Goal: Information Seeking & Learning: Understand process/instructions

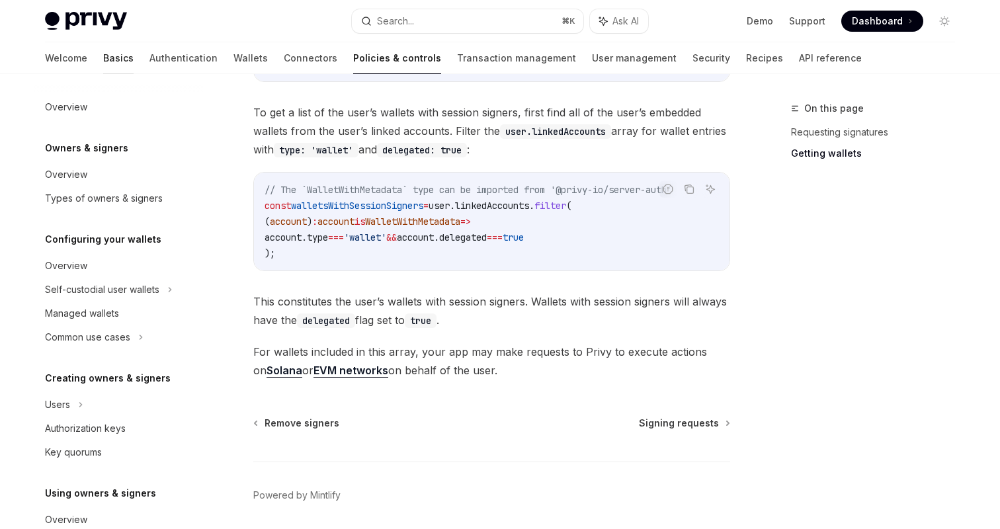
click at [103, 65] on link "Basics" at bounding box center [118, 58] width 30 height 32
type textarea "*"
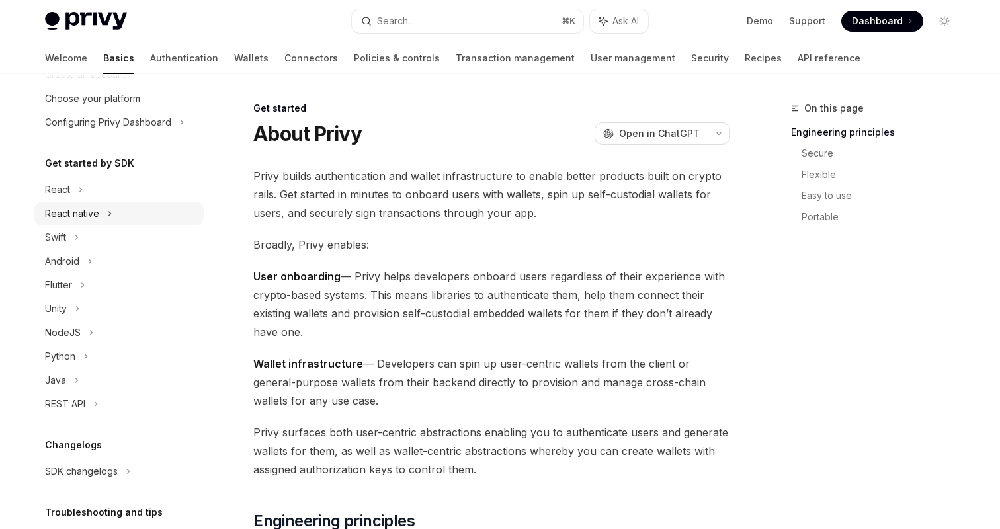
scroll to position [116, 0]
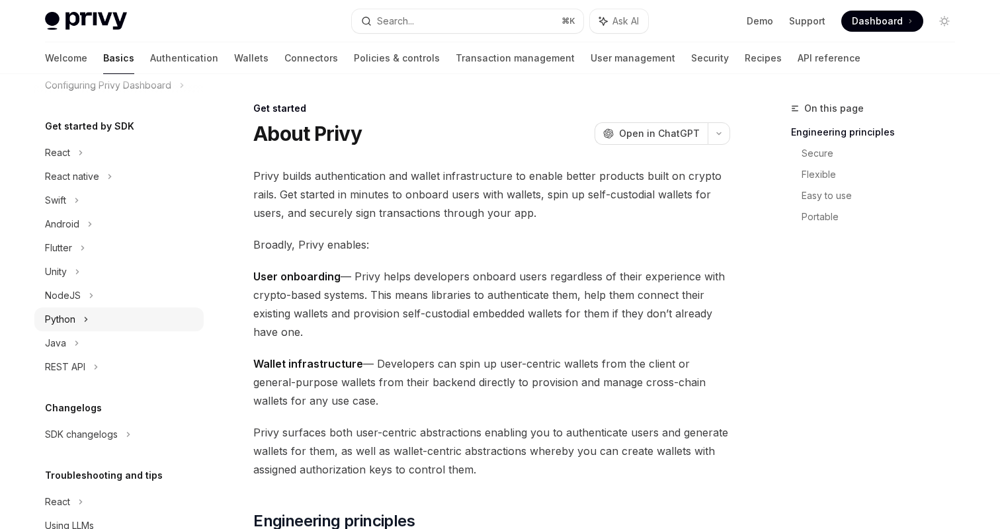
click at [84, 317] on icon at bounding box center [85, 319] width 5 height 16
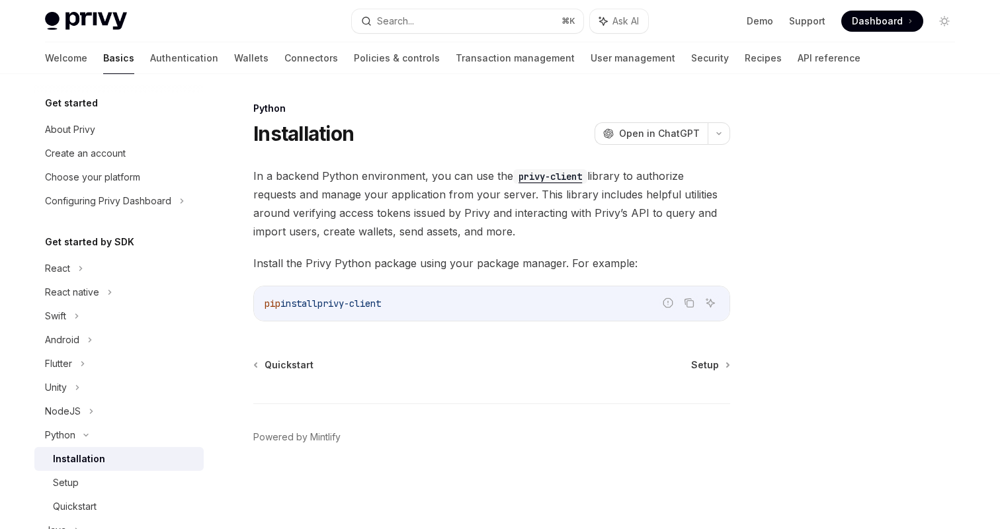
drag, startPoint x: 411, startPoint y: 309, endPoint x: 251, endPoint y: 308, distance: 159.3
click at [251, 308] on div "Python Installation OpenAI Open in ChatGPT OpenAI Open in ChatGPT In a backend …" at bounding box center [368, 314] width 730 height 428
copy span "pip install privy-client"
